Goal: Use online tool/utility: Utilize a website feature to perform a specific function

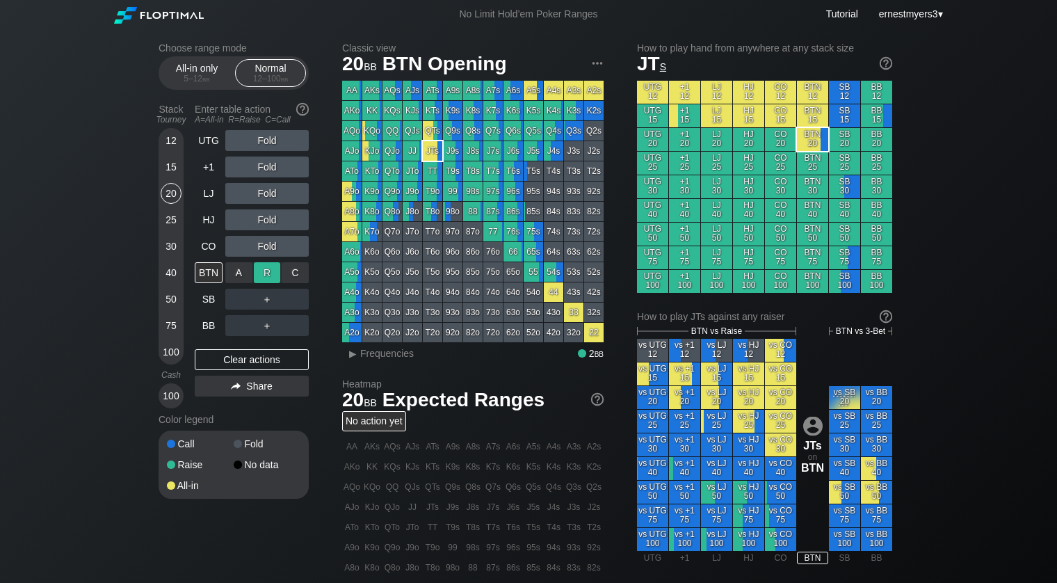
click at [262, 274] on div "R ✕" at bounding box center [267, 272] width 27 height 21
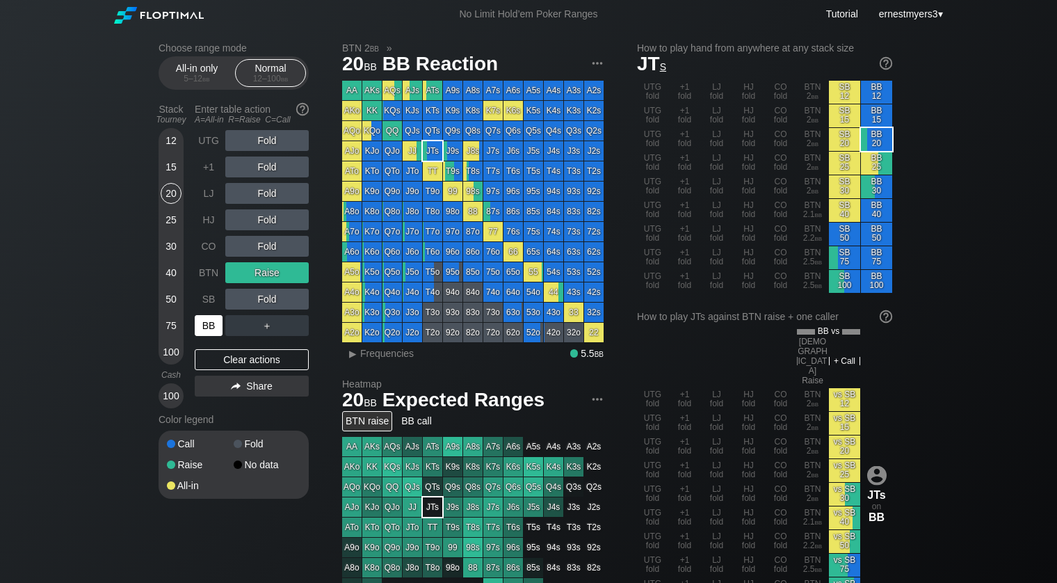
click at [200, 328] on div "BB" at bounding box center [209, 325] width 28 height 21
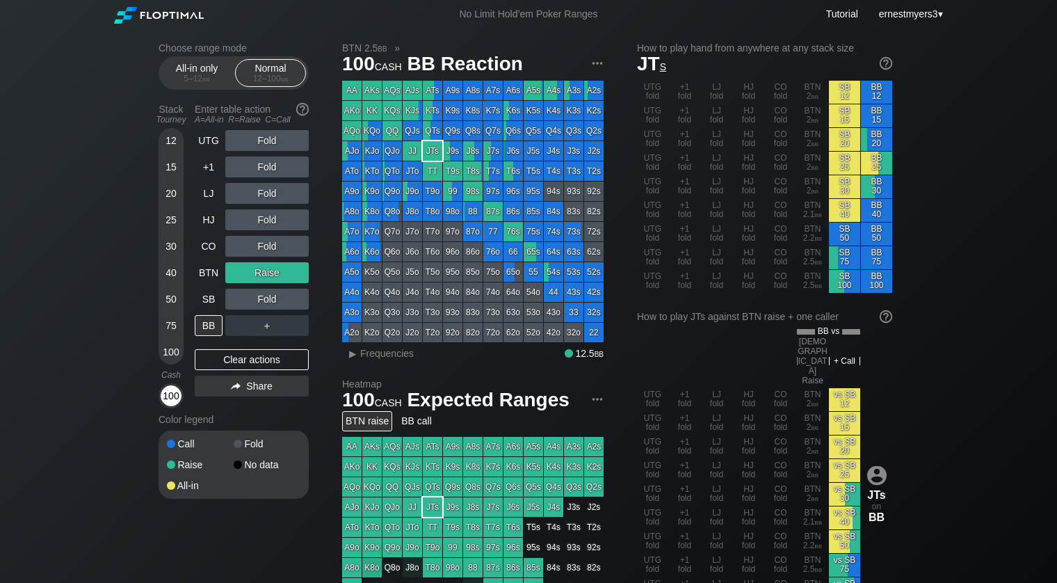
click at [170, 403] on div "100" at bounding box center [171, 395] width 21 height 21
click at [202, 298] on div "SB" at bounding box center [209, 299] width 28 height 21
click at [203, 317] on div "BB" at bounding box center [209, 325] width 28 height 21
click at [207, 324] on div "BB" at bounding box center [209, 325] width 28 height 21
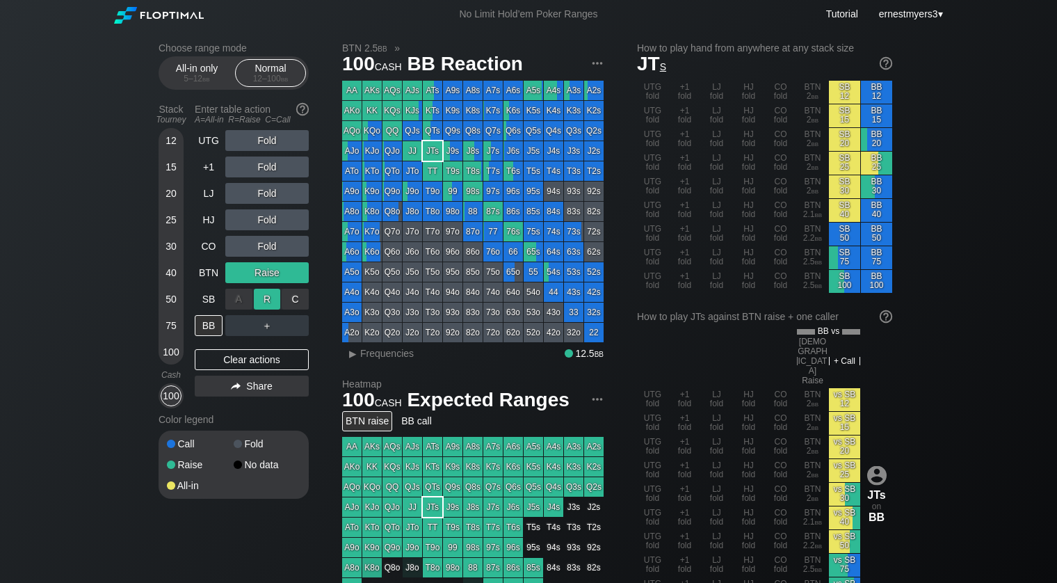
click at [264, 297] on div "R ✕" at bounding box center [267, 299] width 27 height 21
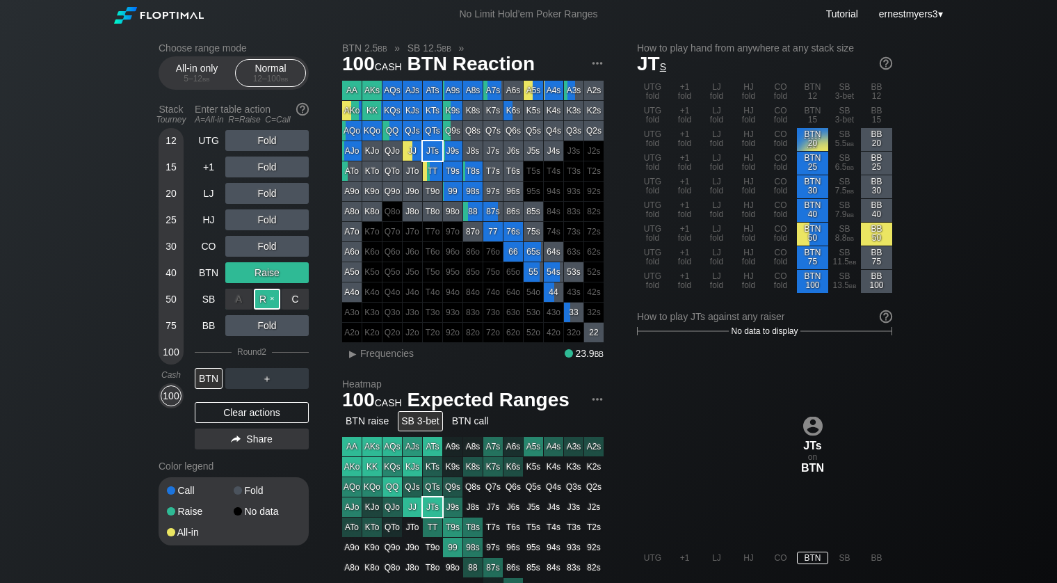
click at [275, 295] on div "R ✕" at bounding box center [267, 299] width 27 height 21
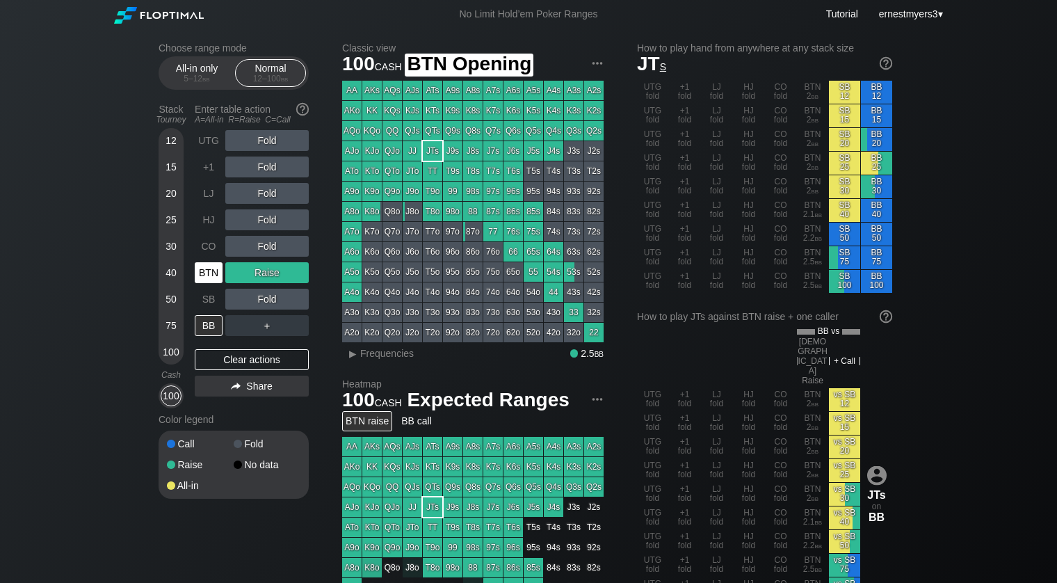
click at [202, 273] on div "BTN" at bounding box center [209, 272] width 28 height 21
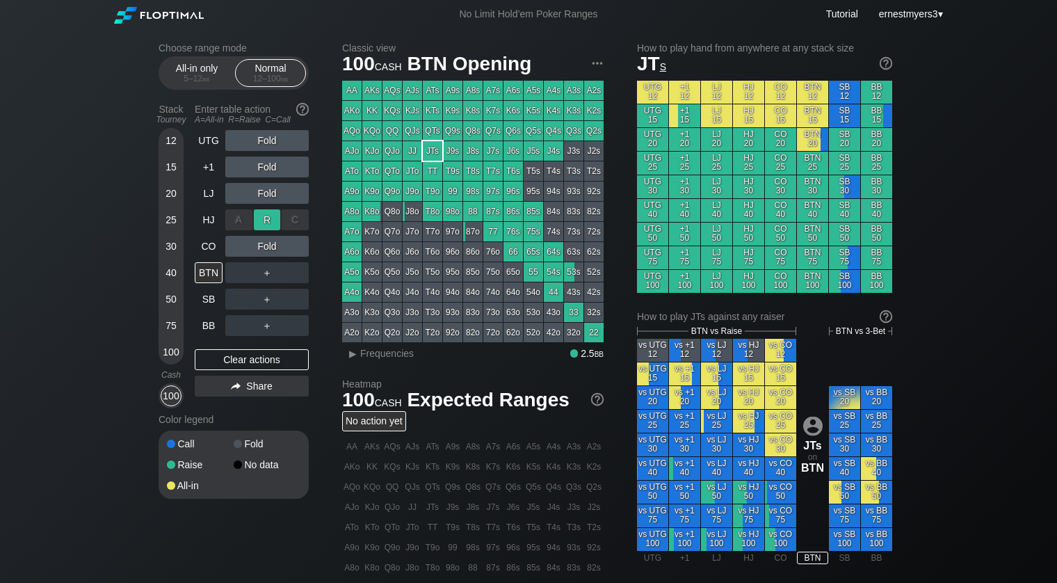
click at [259, 216] on div "R ✕" at bounding box center [267, 219] width 27 height 21
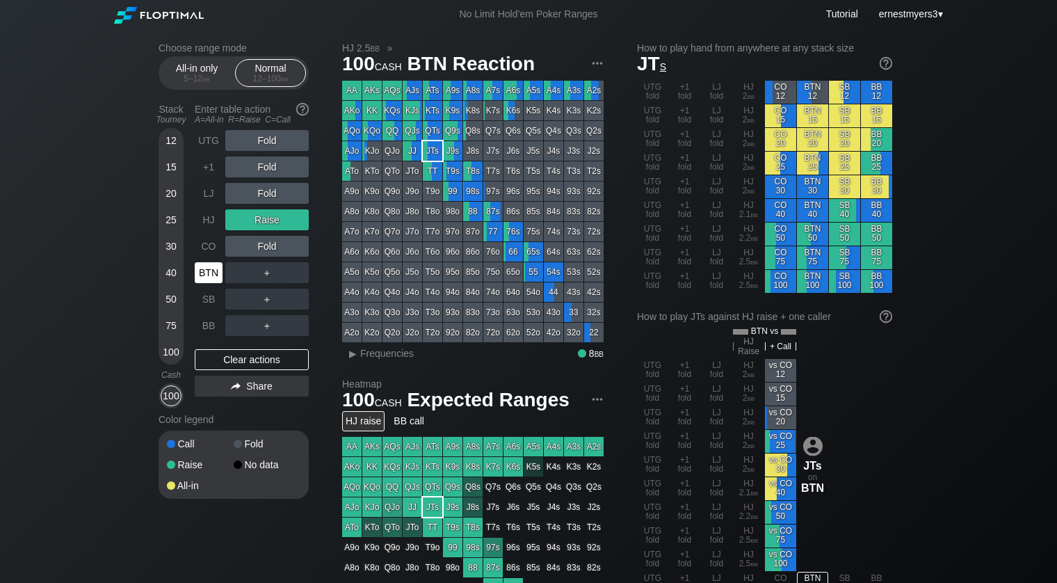
click at [205, 273] on div "BTN" at bounding box center [209, 272] width 28 height 21
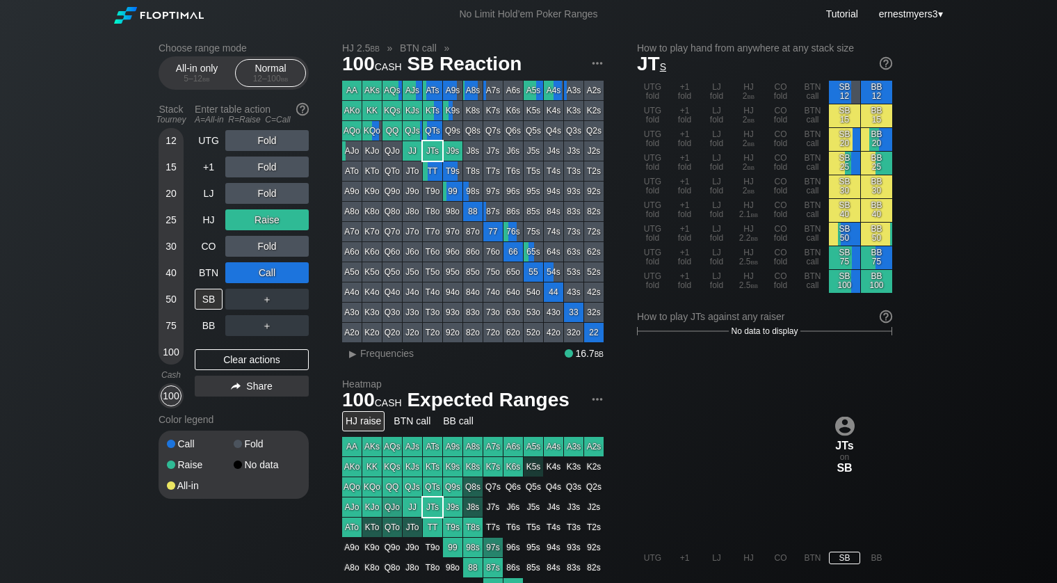
click at [250, 370] on div "UTG Fold +1 Fold LJ Fold HJ Raise CO Fold BTN Call SB ＋ BB ＋ Clear actions Share" at bounding box center [252, 269] width 114 height 278
click at [245, 364] on div "Clear actions" at bounding box center [252, 359] width 114 height 21
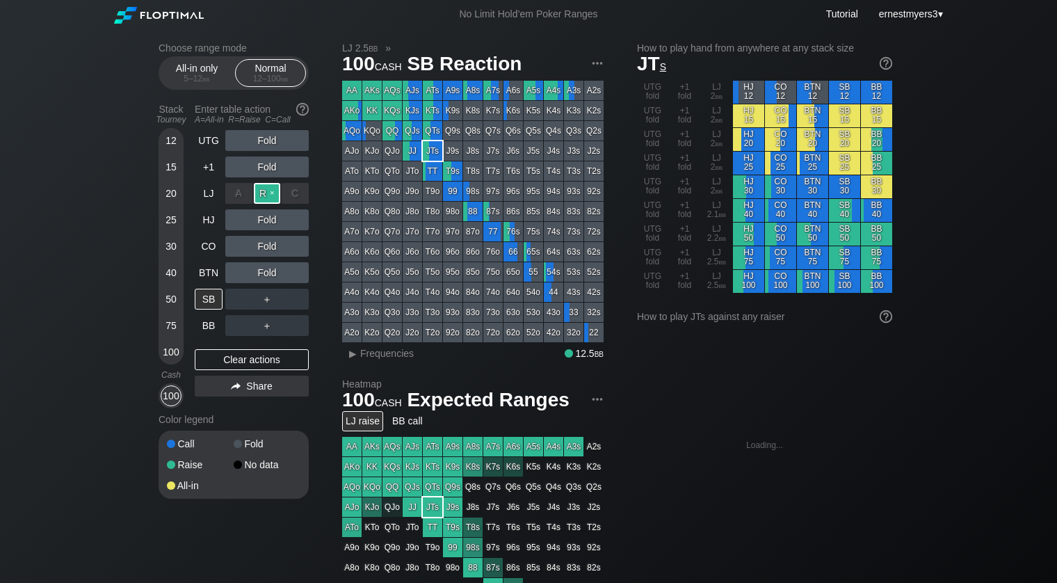
click at [271, 191] on div "R ✕" at bounding box center [267, 193] width 27 height 21
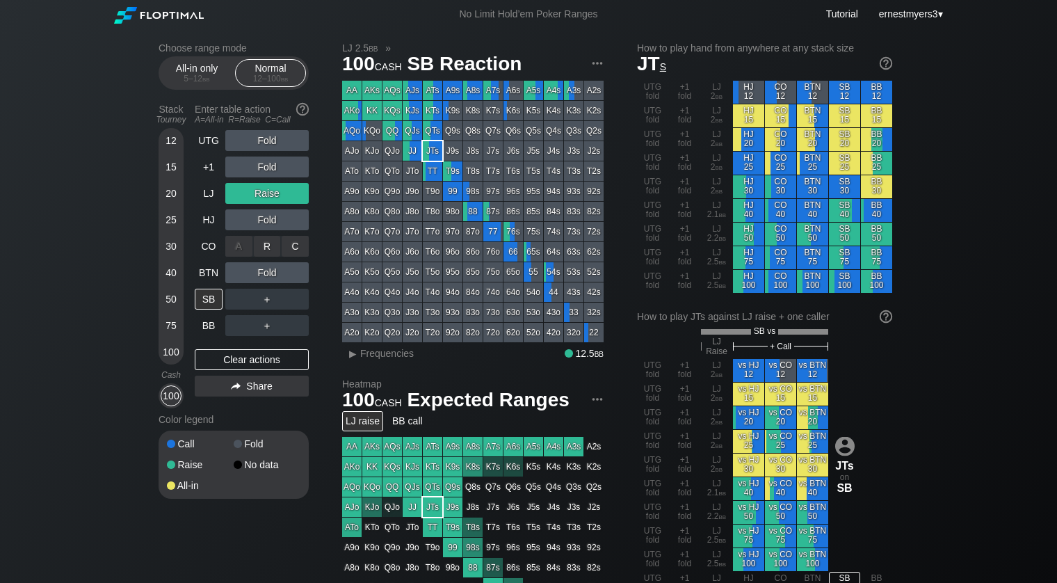
click at [296, 239] on div "C ✕" at bounding box center [295, 246] width 27 height 21
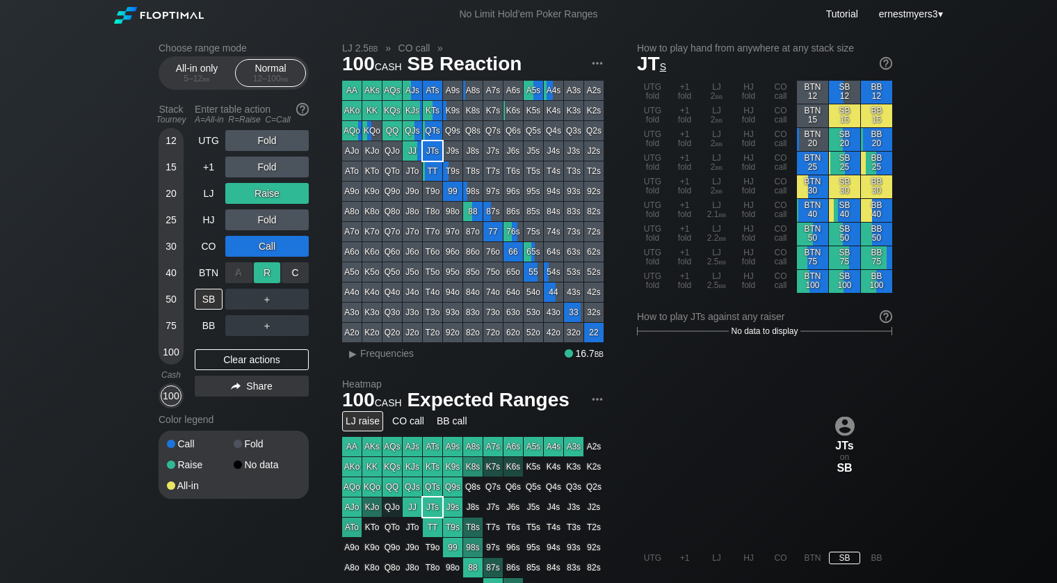
click at [264, 268] on div "R ✕" at bounding box center [267, 272] width 27 height 21
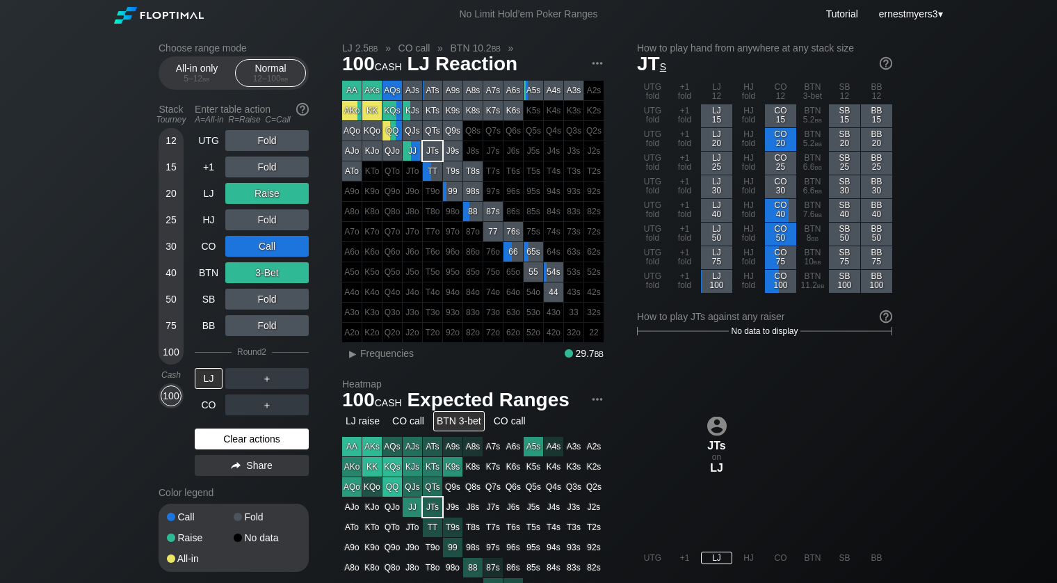
click at [236, 438] on div "Clear actions" at bounding box center [252, 438] width 114 height 21
click at [236, 512] on div "Fold" at bounding box center [267, 517] width 67 height 10
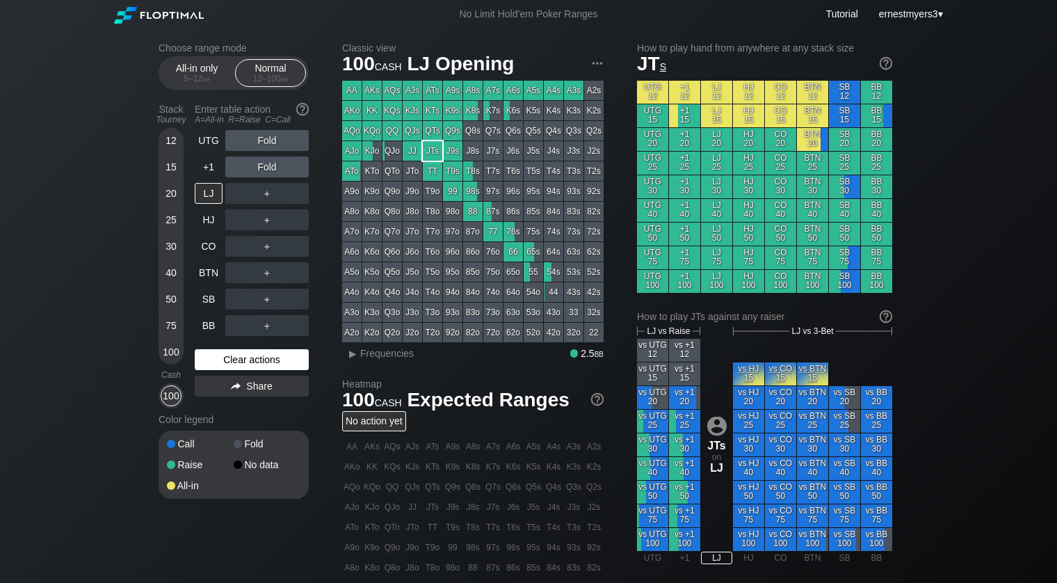
click at [236, 439] on div "Fold" at bounding box center [267, 444] width 67 height 10
click at [275, 270] on div "R ✕" at bounding box center [267, 272] width 27 height 21
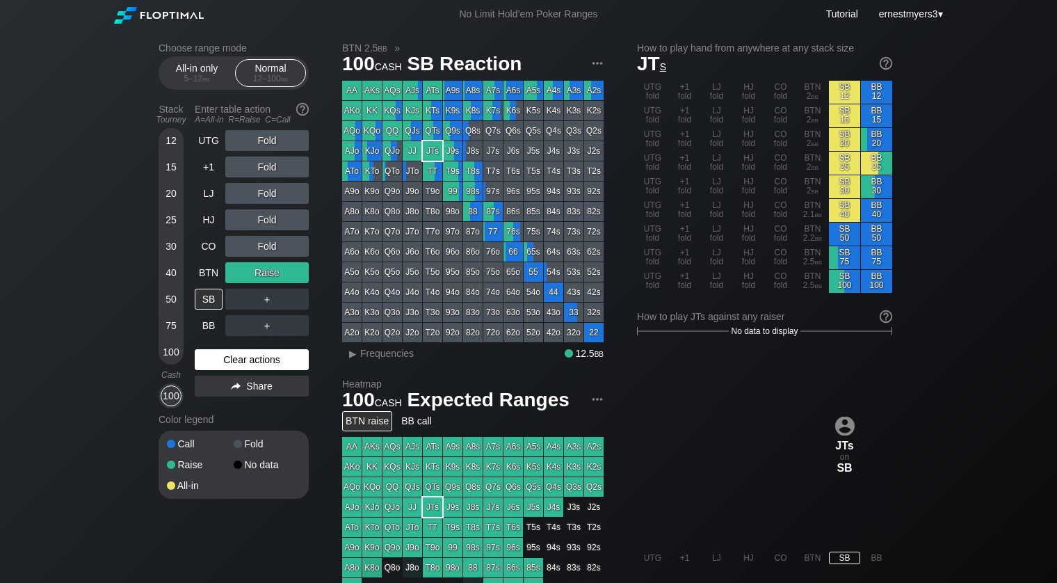
click at [242, 361] on div "Clear actions" at bounding box center [252, 359] width 114 height 21
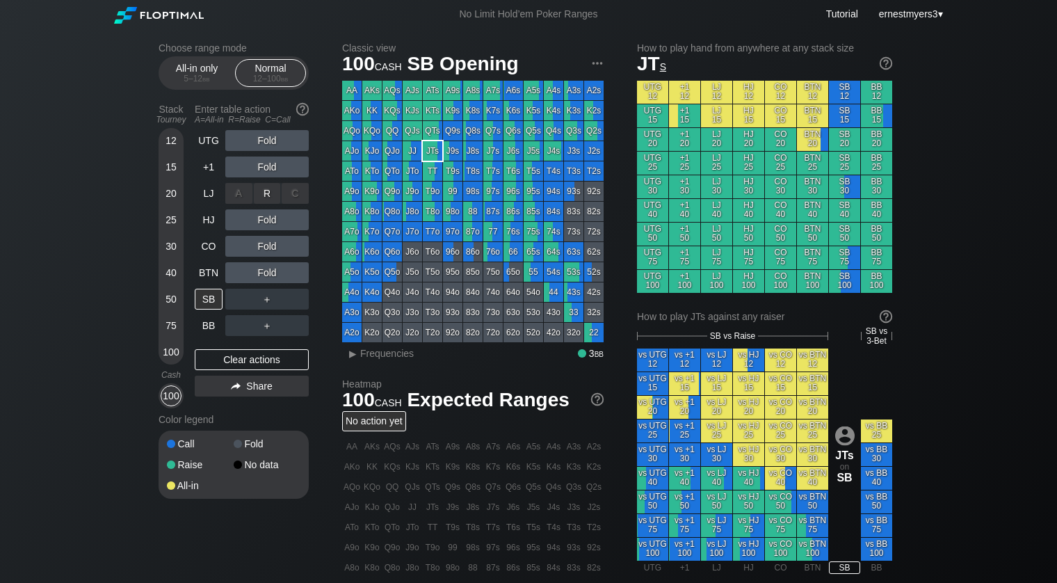
click at [265, 193] on div "R ✕" at bounding box center [267, 193] width 27 height 21
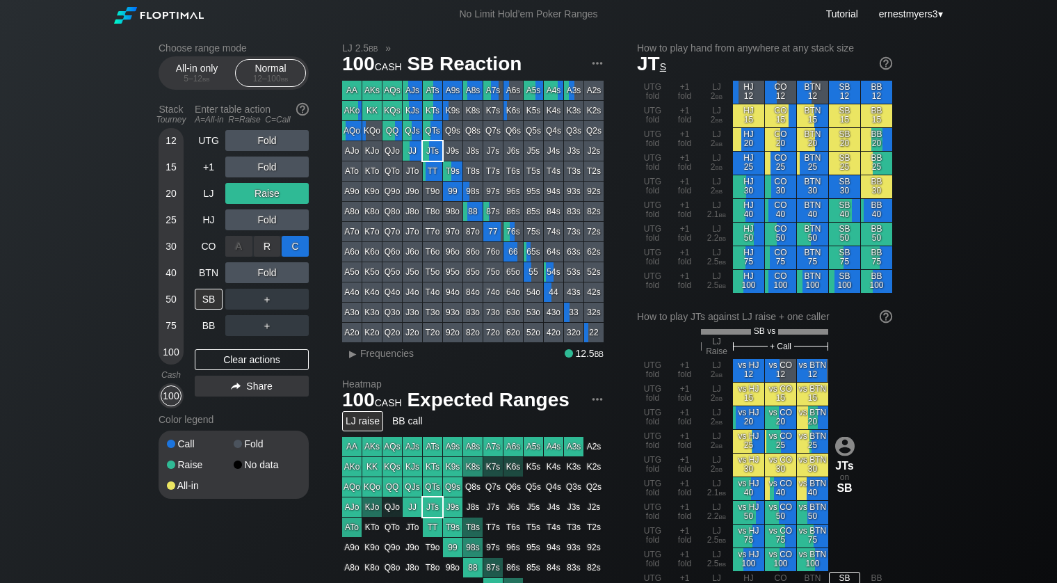
click at [295, 236] on div "C ✕" at bounding box center [295, 246] width 27 height 21
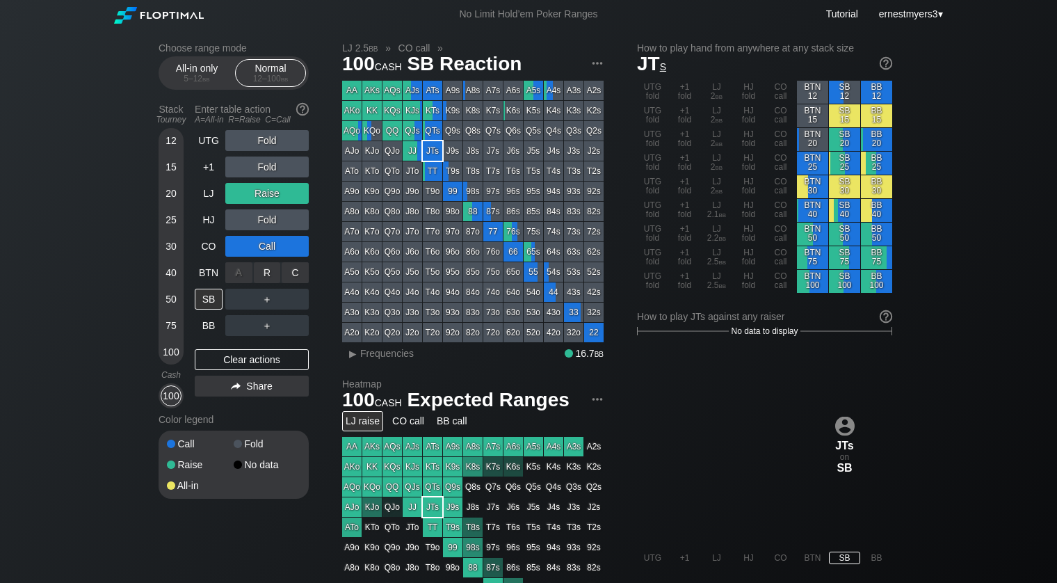
click at [262, 265] on div "R ✕" at bounding box center [267, 272] width 27 height 21
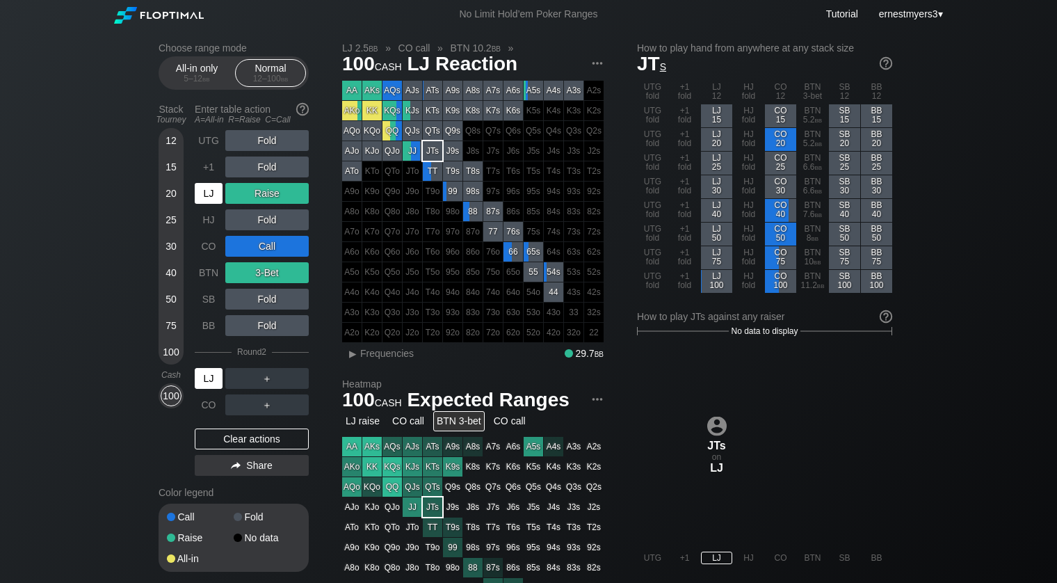
click at [202, 379] on div "LJ" at bounding box center [209, 378] width 28 height 21
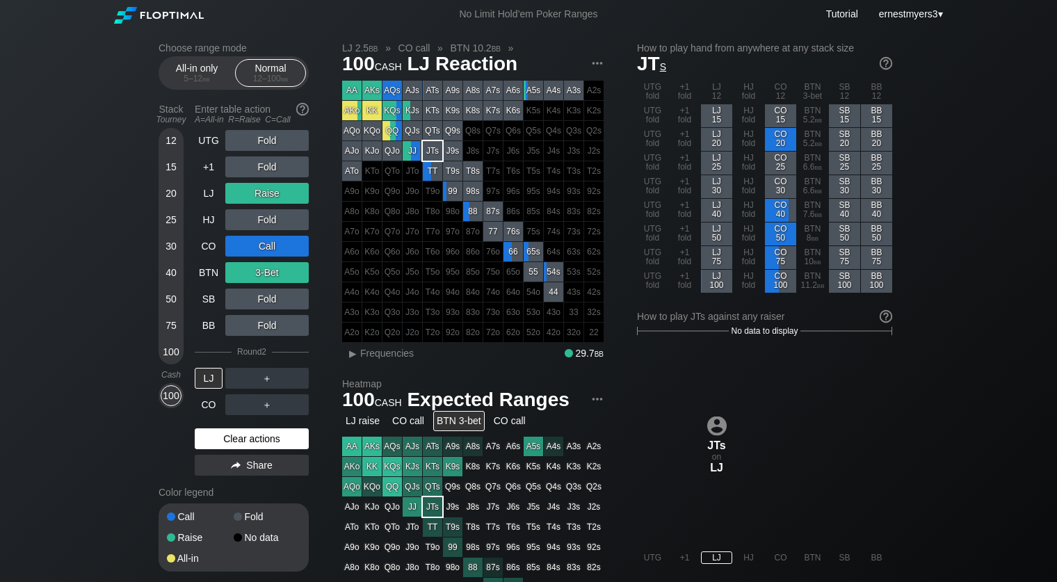
click at [277, 435] on div "Clear actions" at bounding box center [252, 438] width 114 height 21
click at [275, 503] on div "Call Fold Raise No data All-in" at bounding box center [234, 537] width 150 height 68
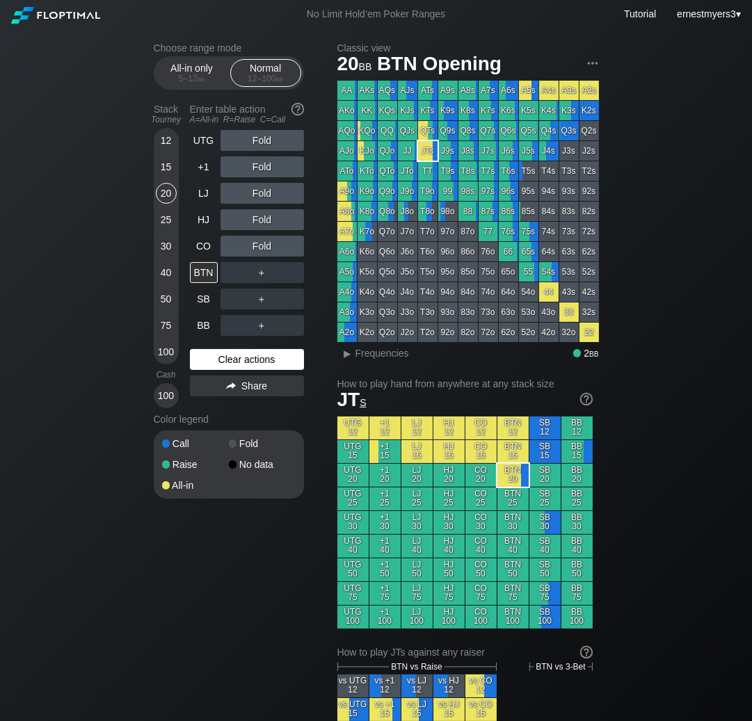
click at [218, 350] on div "Clear actions" at bounding box center [247, 359] width 114 height 21
click at [253, 357] on div "Clear actions" at bounding box center [247, 359] width 114 height 21
